Goal: Communication & Community: Answer question/provide support

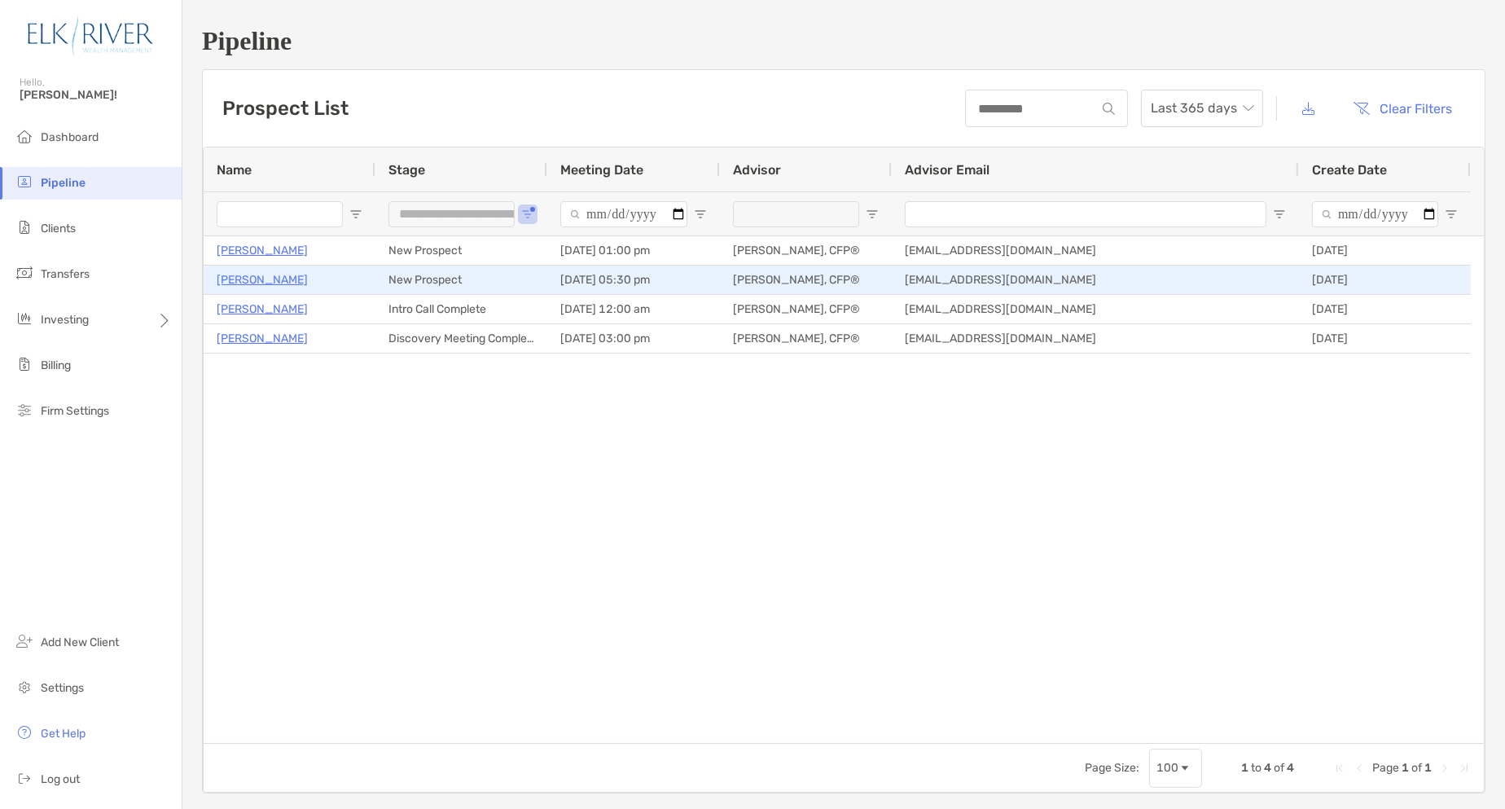
click at [270, 285] on p "Andy Whiteman" at bounding box center [262, 280] width 91 height 20
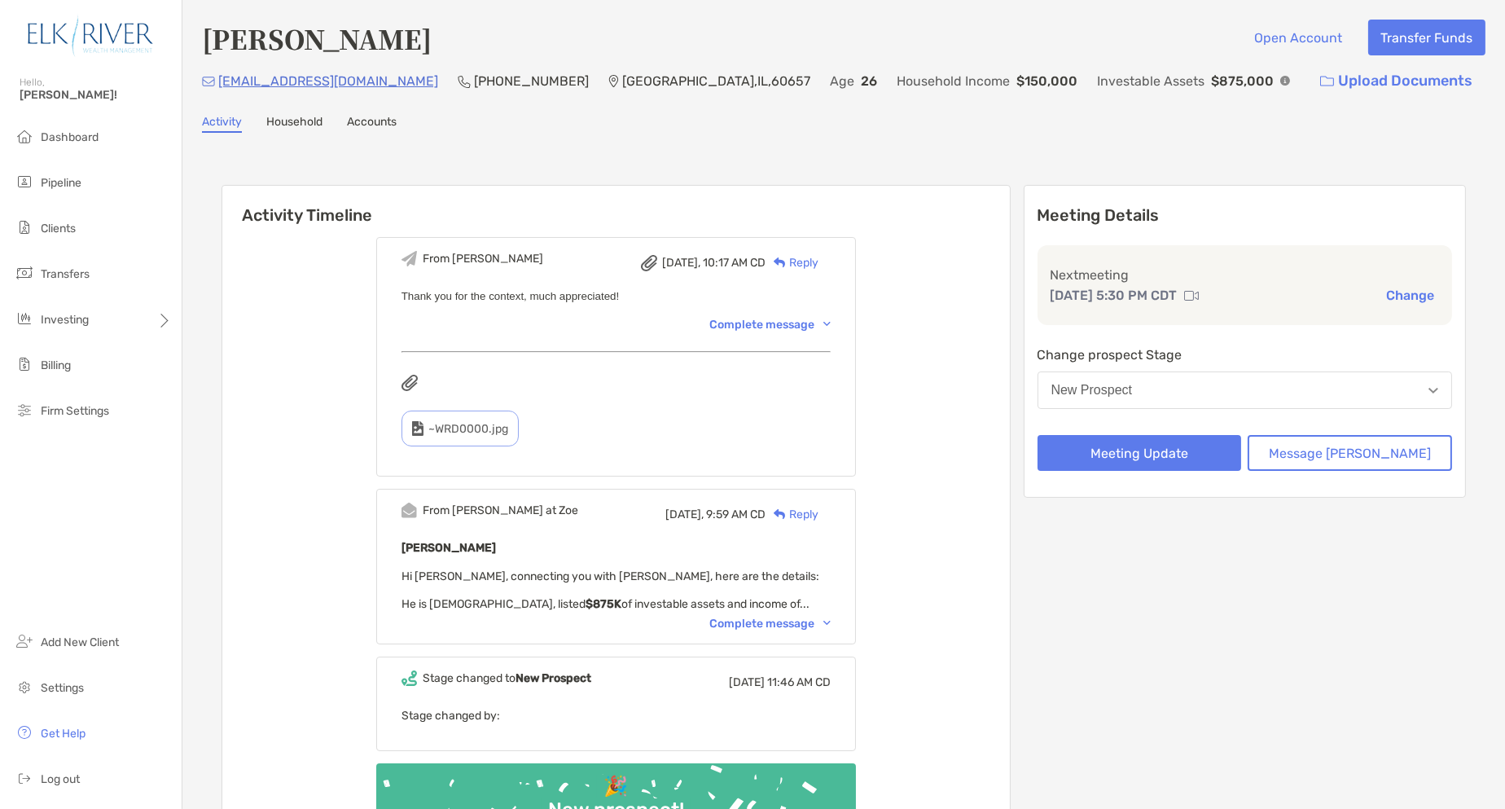
click at [804, 618] on div "Complete message" at bounding box center [770, 624] width 121 height 14
